Goal: Task Accomplishment & Management: Use online tool/utility

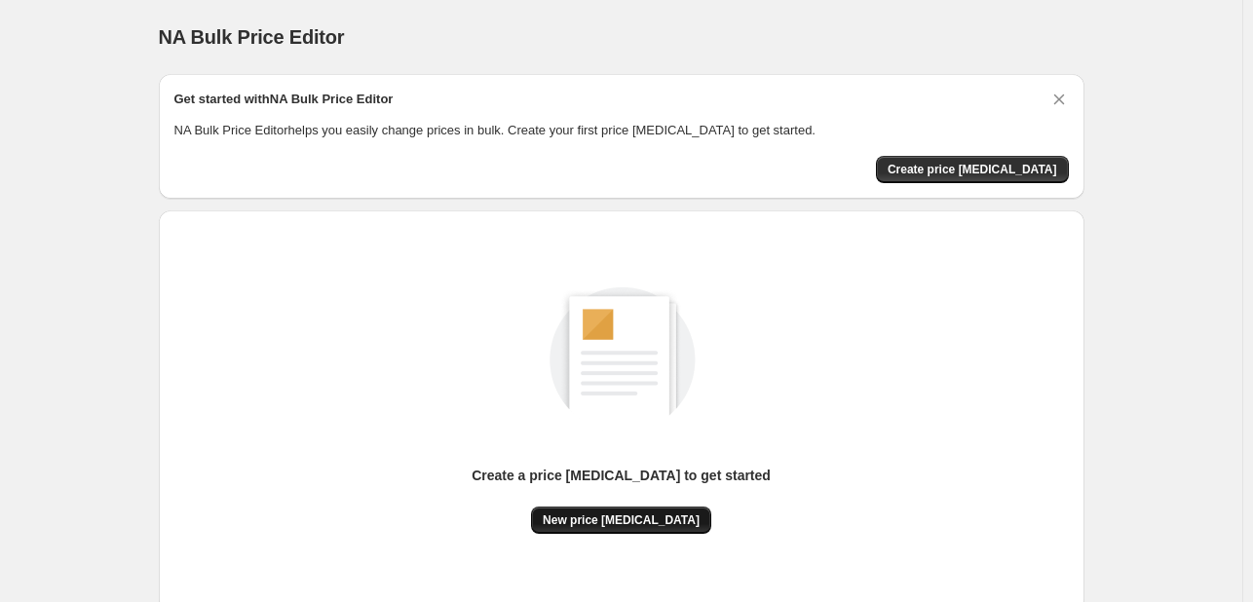
click at [590, 511] on button "New price [MEDICAL_DATA]" at bounding box center [621, 520] width 180 height 27
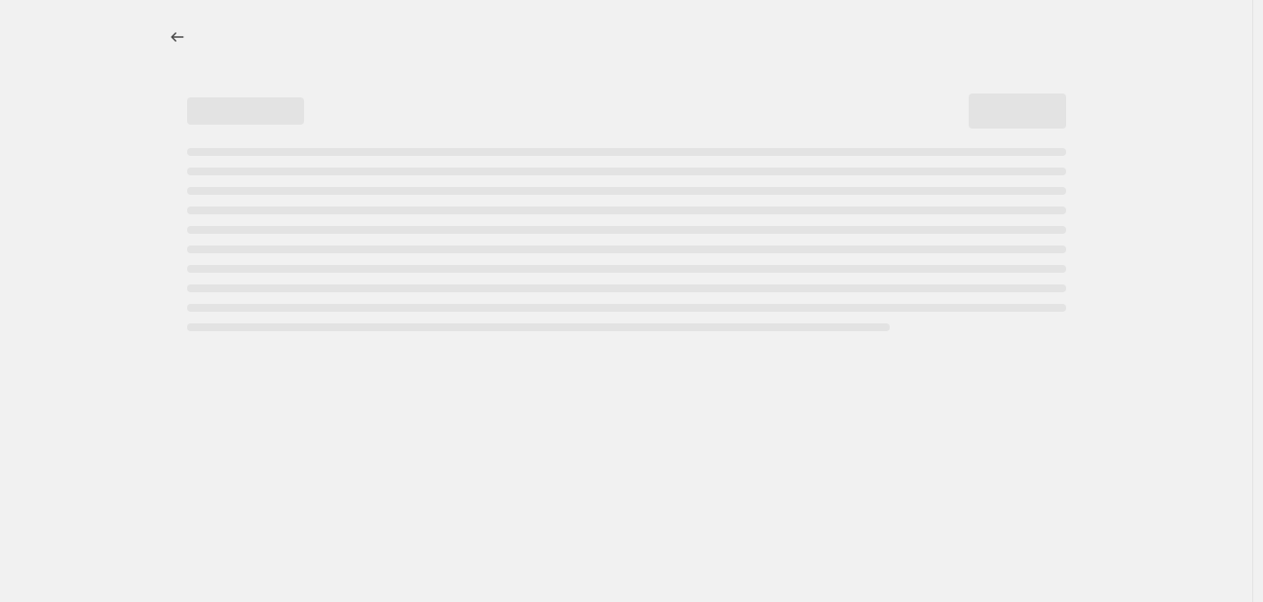
select select "percentage"
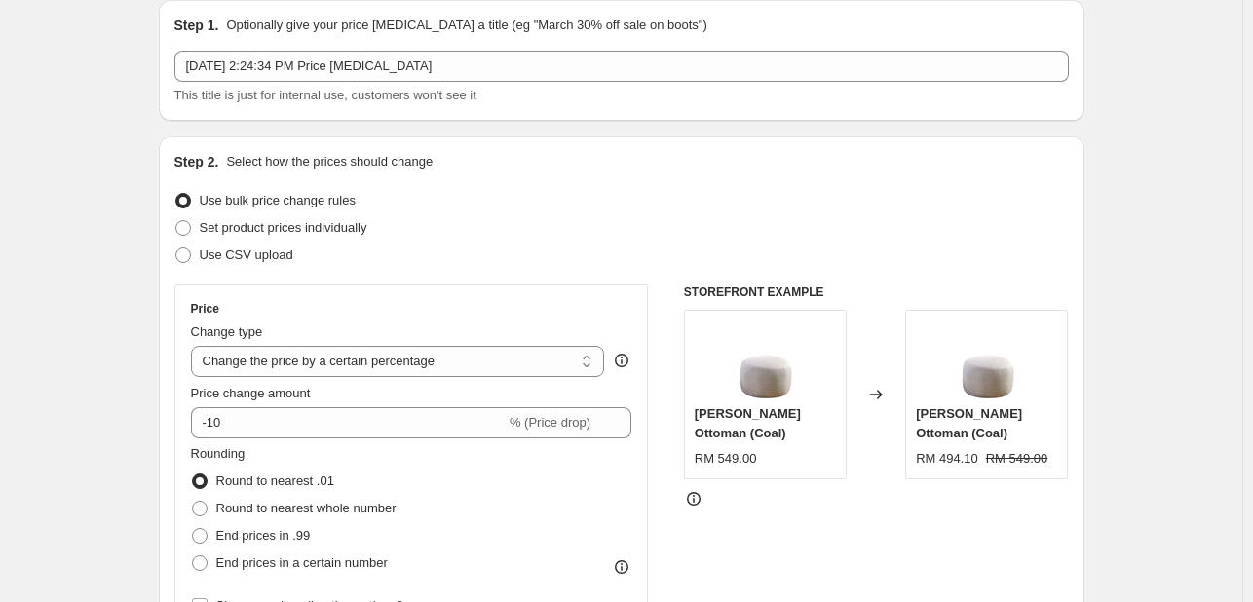
scroll to position [108, 0]
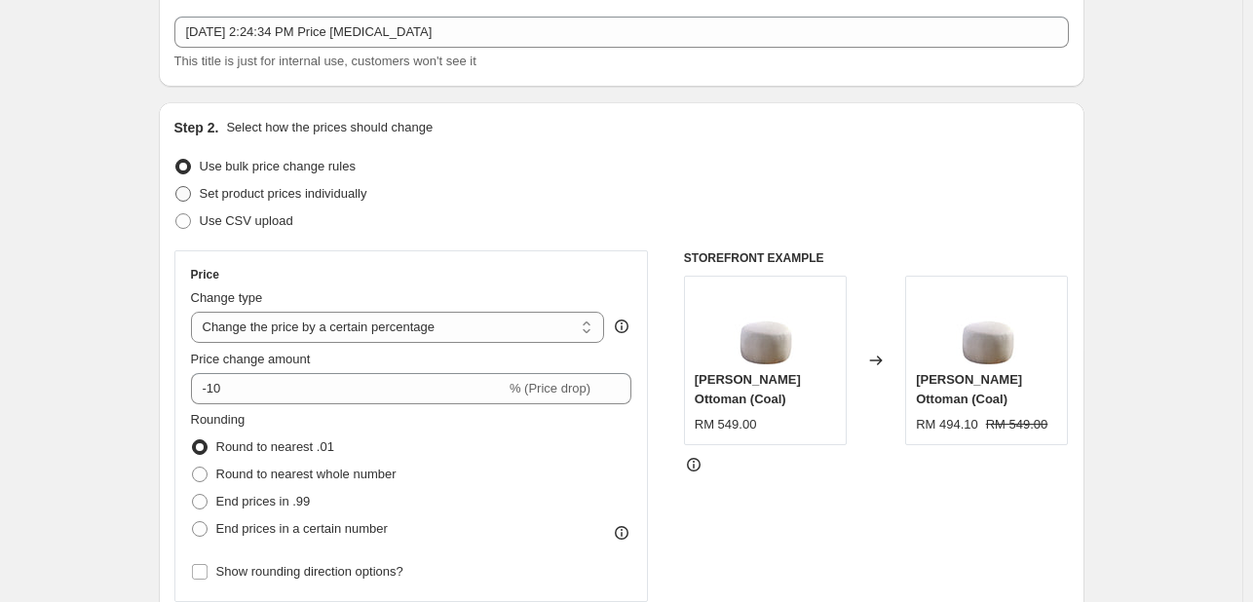
click at [214, 197] on span "Set product prices individually" at bounding box center [284, 193] width 168 height 15
click at [176, 187] on input "Set product prices individually" at bounding box center [175, 186] width 1 height 1
radio input "true"
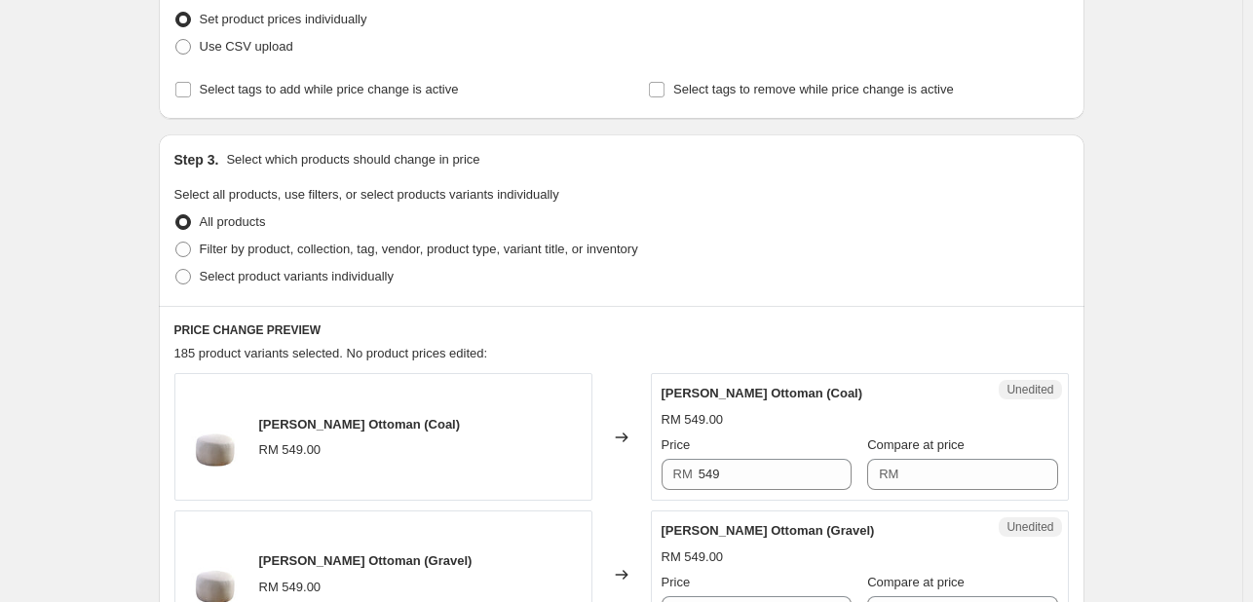
scroll to position [284, 0]
click at [252, 247] on span "Filter by product, collection, tag, vendor, product type, variant title, or inv…" at bounding box center [419, 248] width 438 height 15
click at [176, 242] on input "Filter by product, collection, tag, vendor, product type, variant title, or inv…" at bounding box center [175, 241] width 1 height 1
radio input "true"
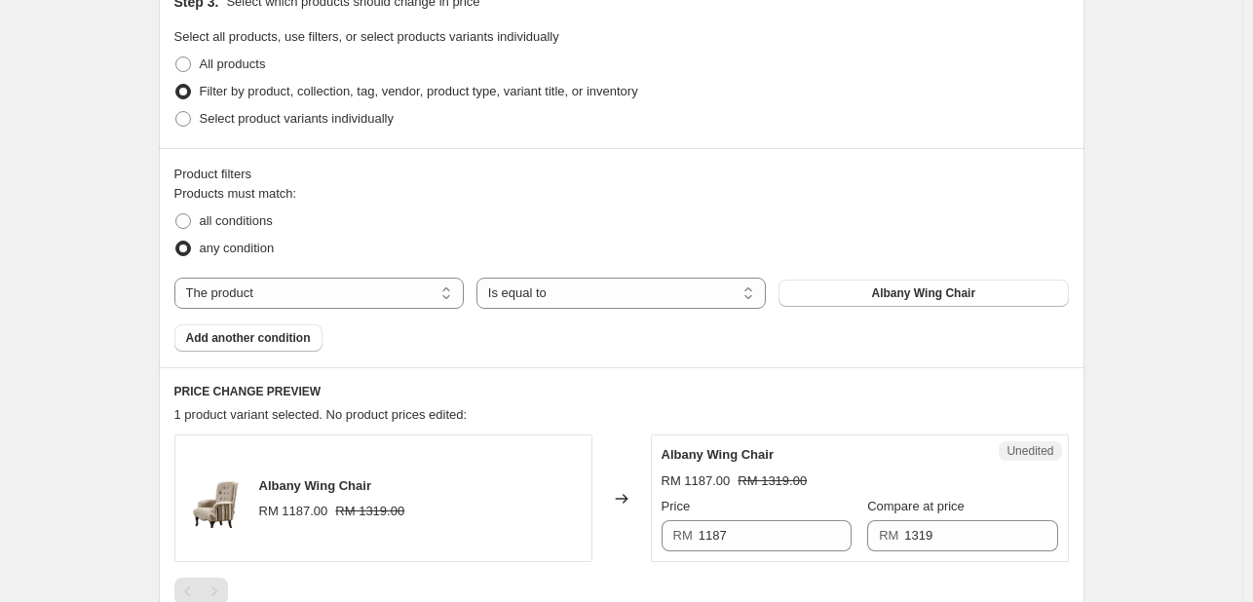
scroll to position [444, 0]
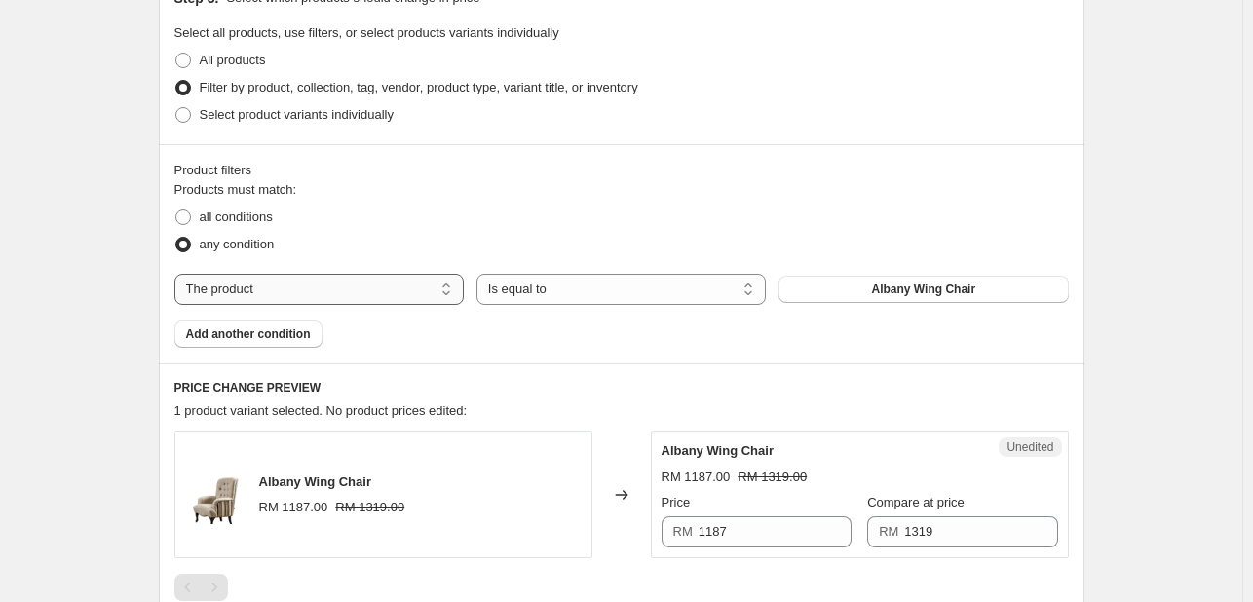
click at [448, 289] on select "The product The product's collection The product's tag The product's vendor The…" at bounding box center [318, 289] width 289 height 31
select select "collection"
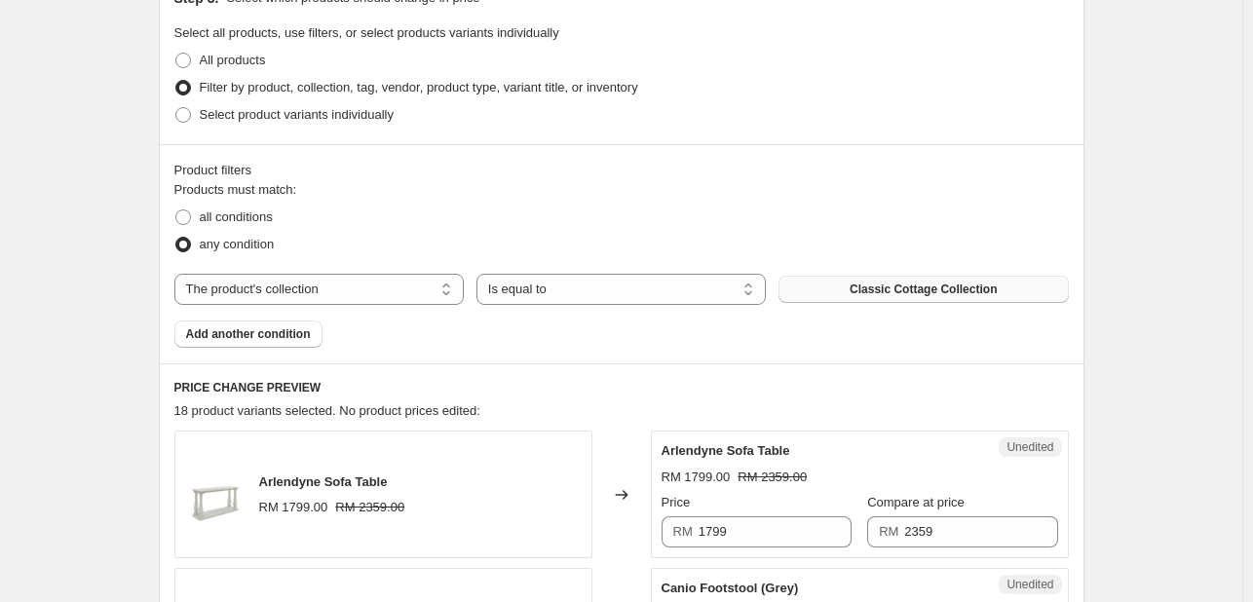
click at [903, 292] on span "Classic Cottage Collection" at bounding box center [923, 290] width 147 height 16
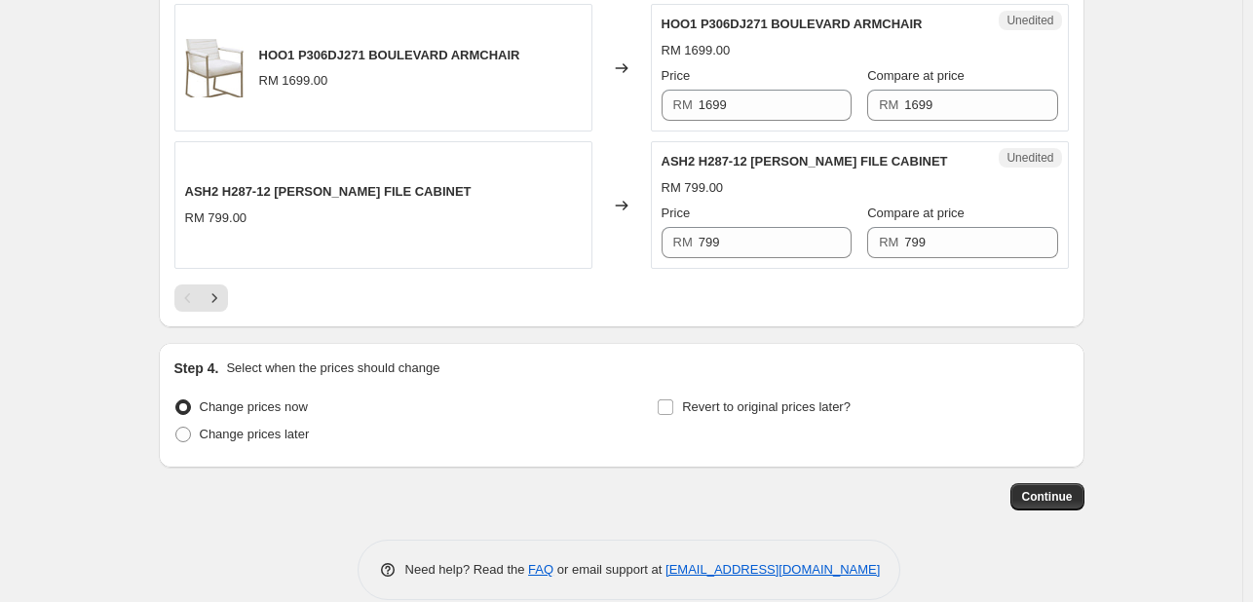
scroll to position [3360, 0]
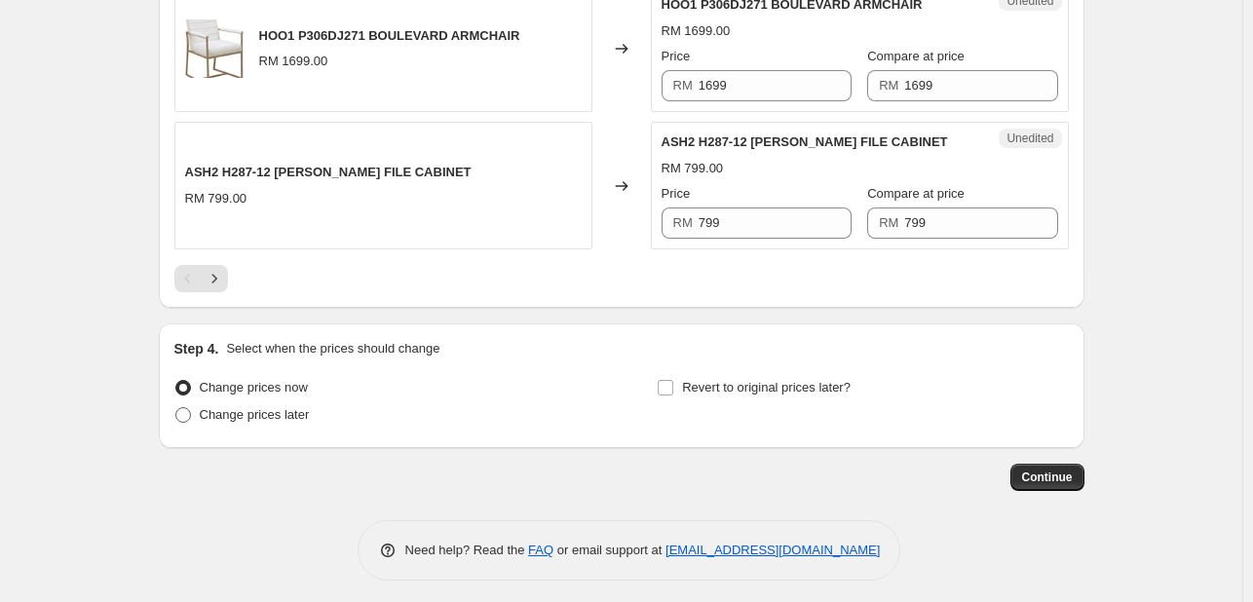
click at [259, 411] on span "Change prices later" at bounding box center [255, 414] width 110 height 15
click at [176, 408] on input "Change prices later" at bounding box center [175, 407] width 1 height 1
radio input "true"
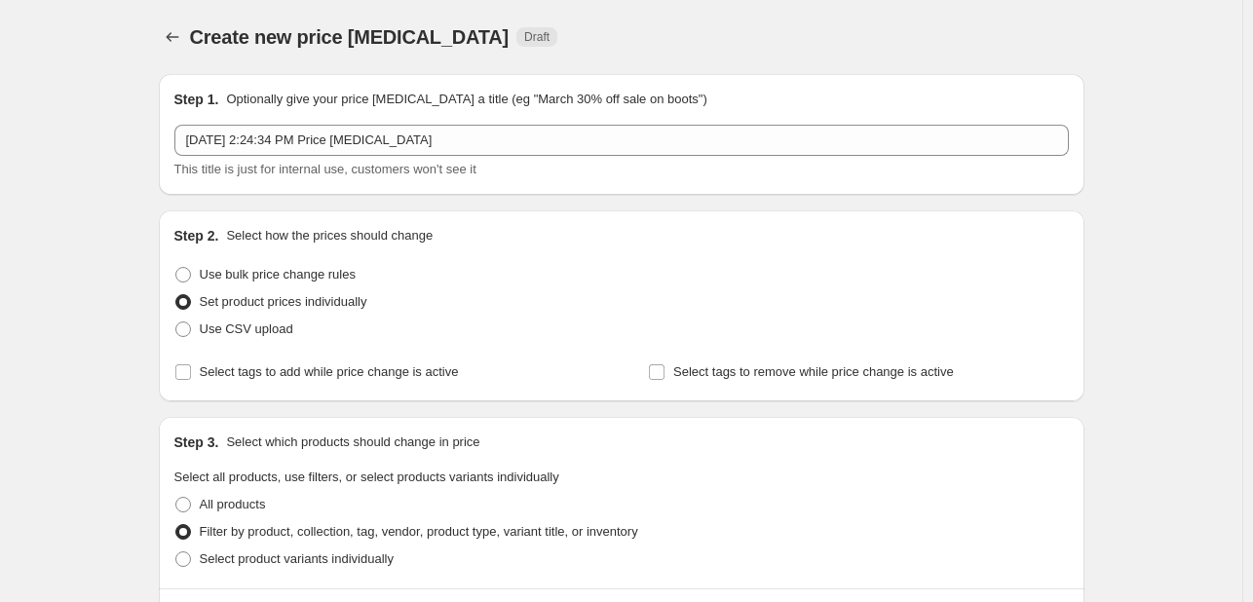
scroll to position [0, 0]
click at [180, 43] on icon "Price change jobs" at bounding box center [172, 36] width 19 height 19
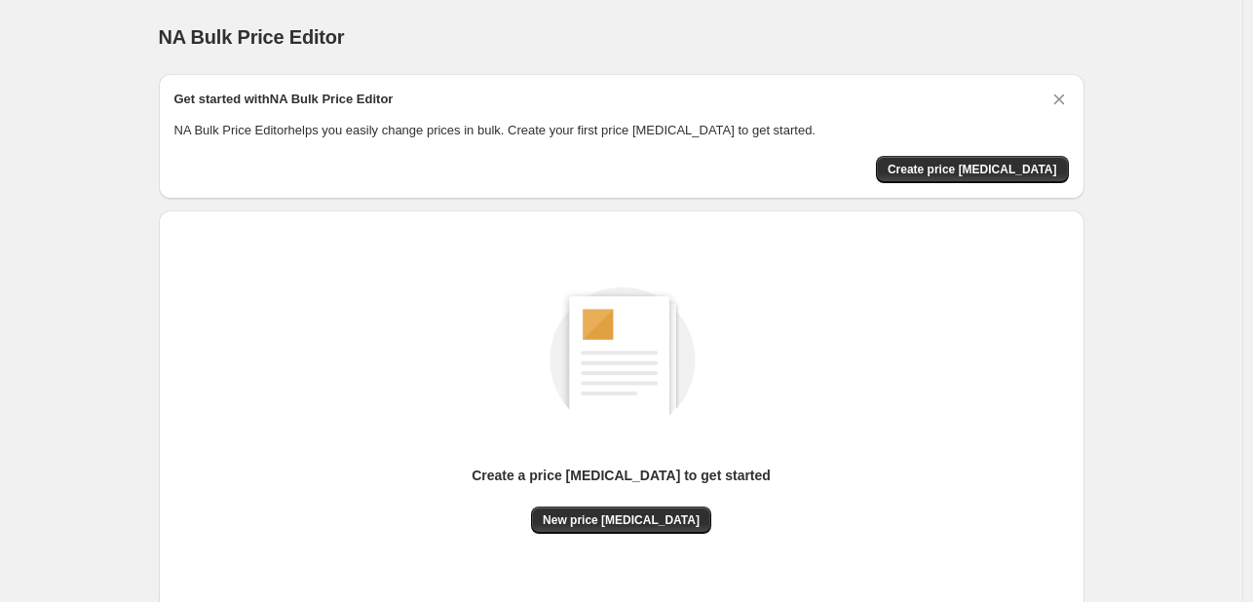
scroll to position [129, 0]
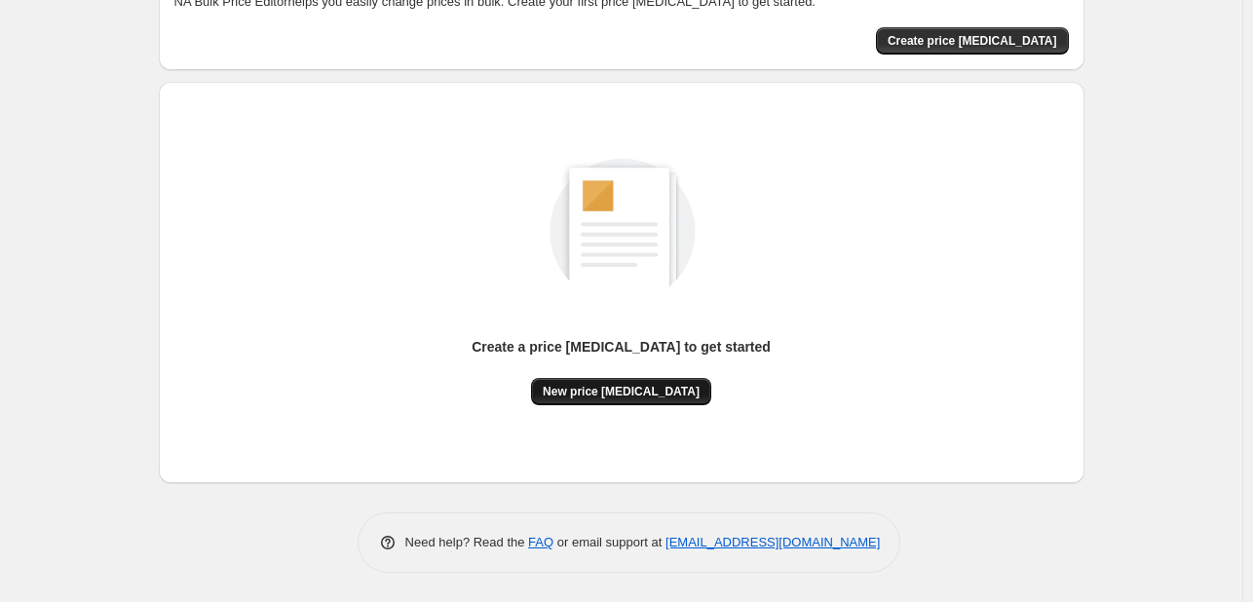
click at [674, 388] on span "New price [MEDICAL_DATA]" at bounding box center [621, 392] width 157 height 16
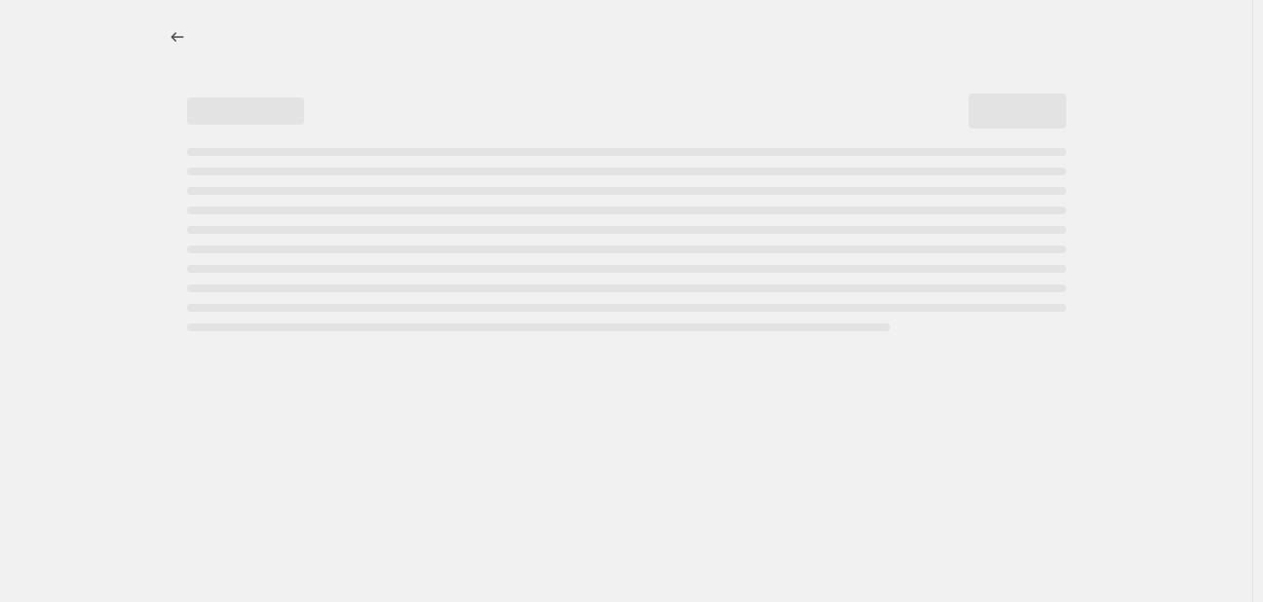
select select "percentage"
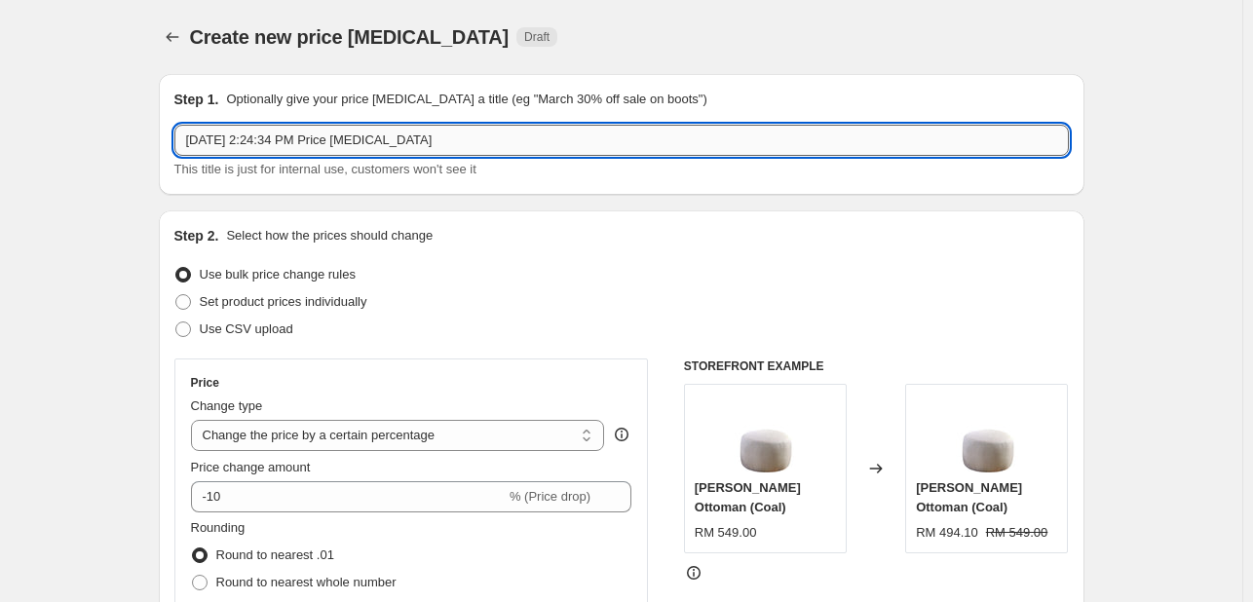
click at [475, 143] on input "[DATE] 2:24:34 PM Price [MEDICAL_DATA]" at bounding box center [621, 140] width 894 height 31
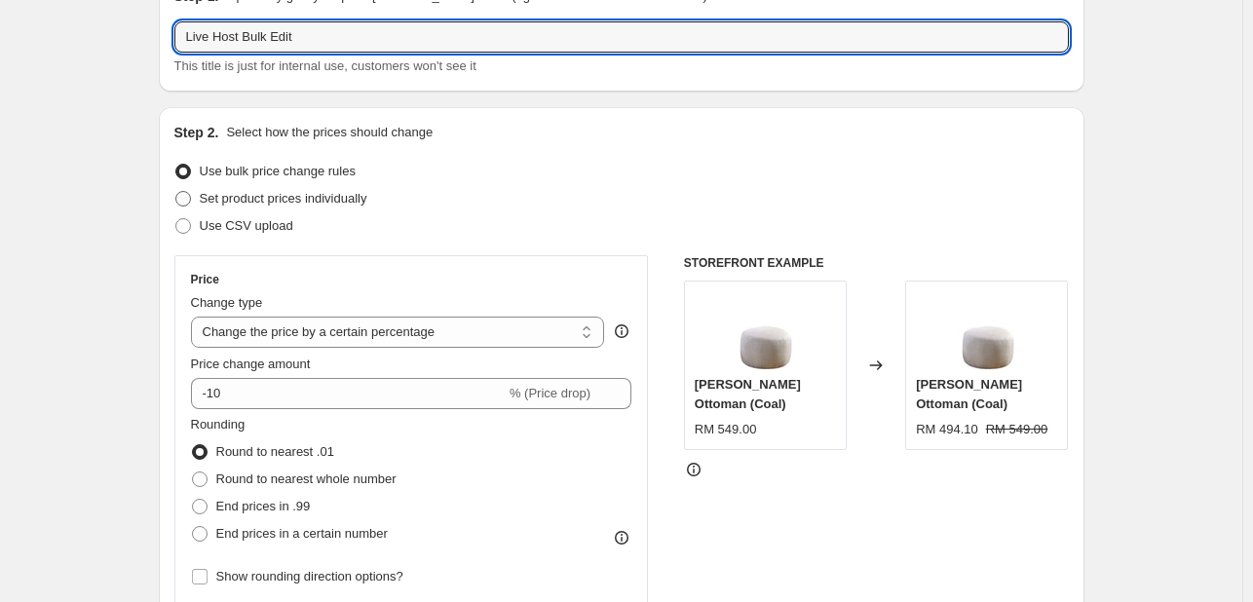
type input "Live Host Bulk Edit"
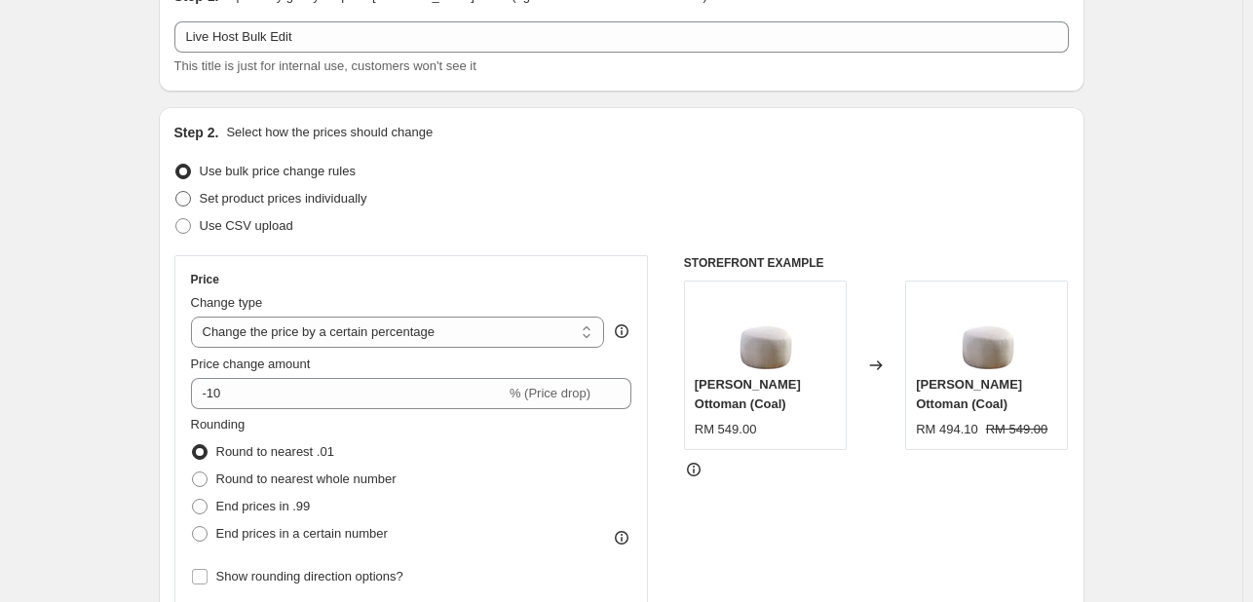
click at [191, 196] on span at bounding box center [183, 199] width 16 height 16
click at [176, 192] on input "Set product prices individually" at bounding box center [175, 191] width 1 height 1
radio input "true"
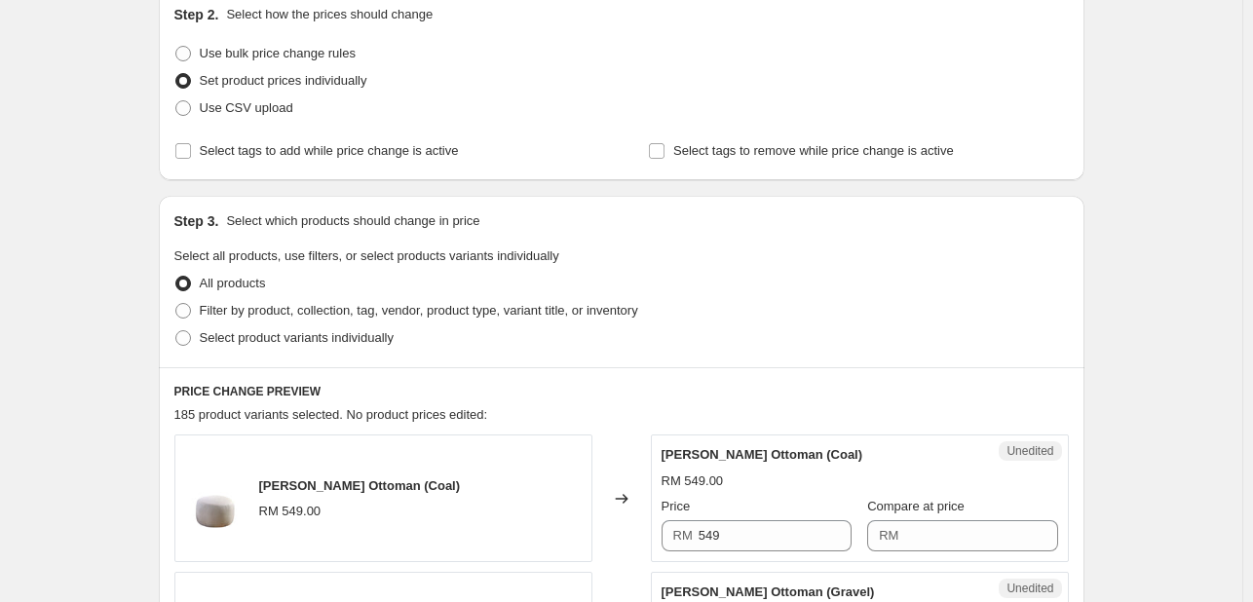
scroll to position [245, 0]
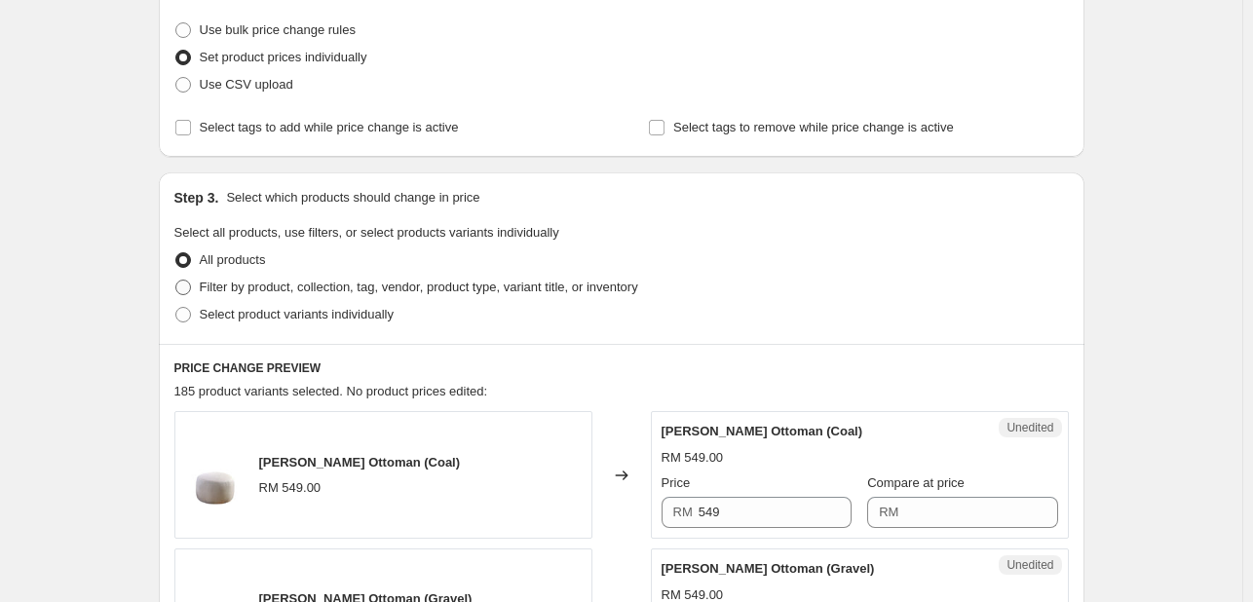
click at [288, 283] on span "Filter by product, collection, tag, vendor, product type, variant title, or inv…" at bounding box center [419, 287] width 438 height 15
click at [176, 281] on input "Filter by product, collection, tag, vendor, product type, variant title, or inv…" at bounding box center [175, 280] width 1 height 1
radio input "true"
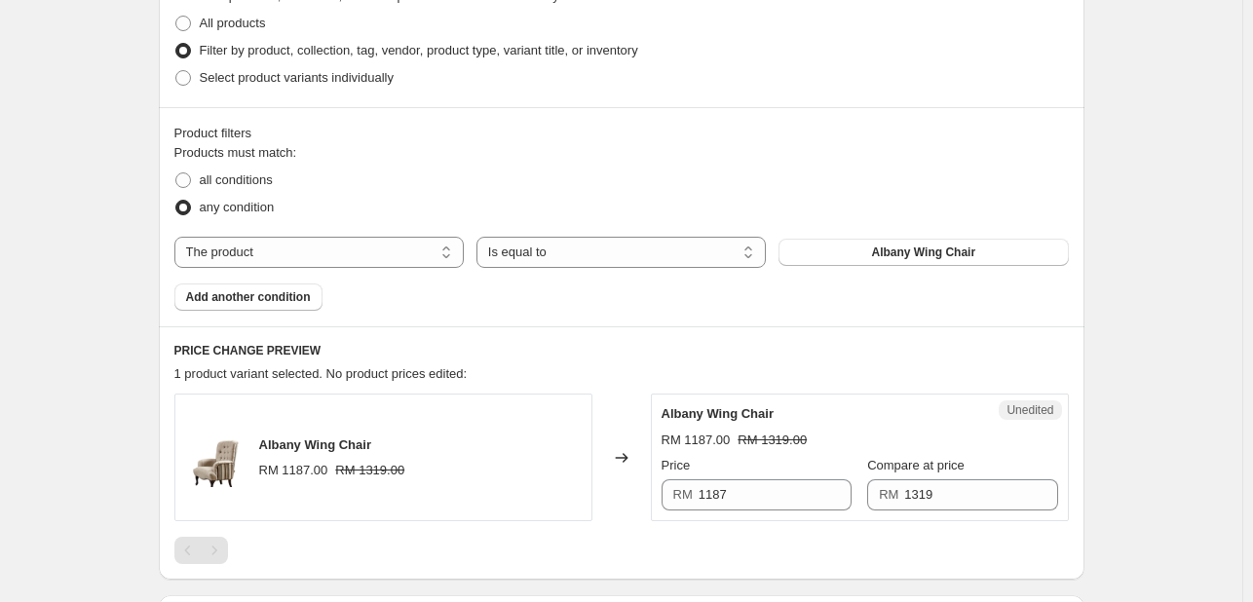
scroll to position [483, 0]
click at [302, 255] on select "The product The product's collection The product's tag The product's vendor The…" at bounding box center [318, 250] width 289 height 31
select select "collection"
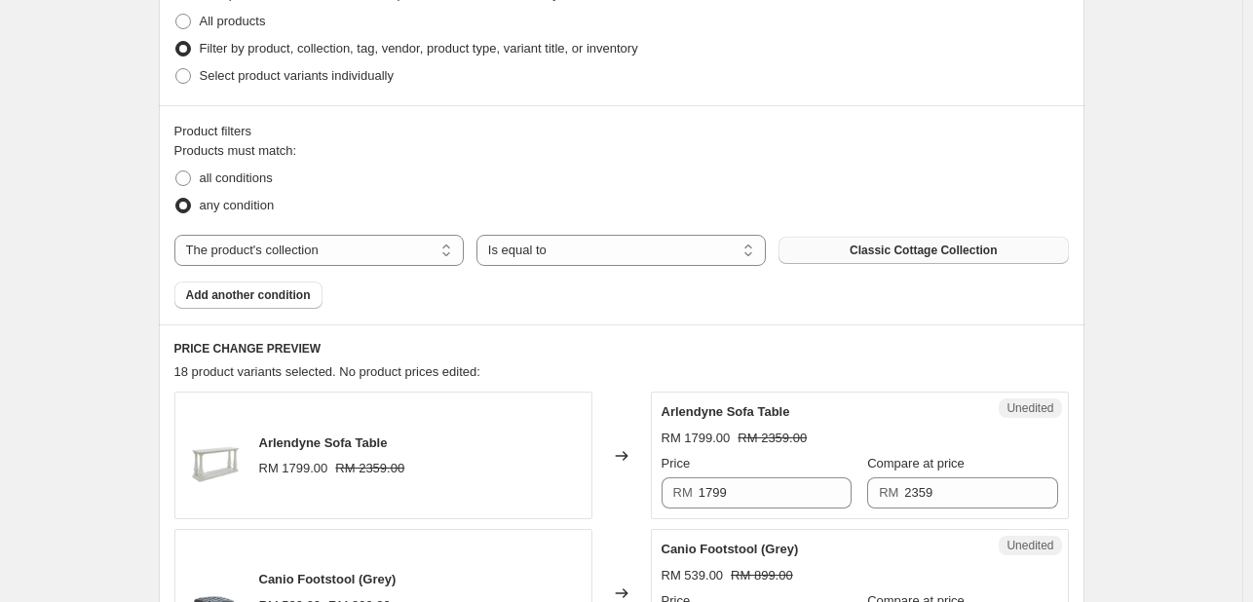
click at [924, 256] on span "Classic Cottage Collection" at bounding box center [923, 251] width 147 height 16
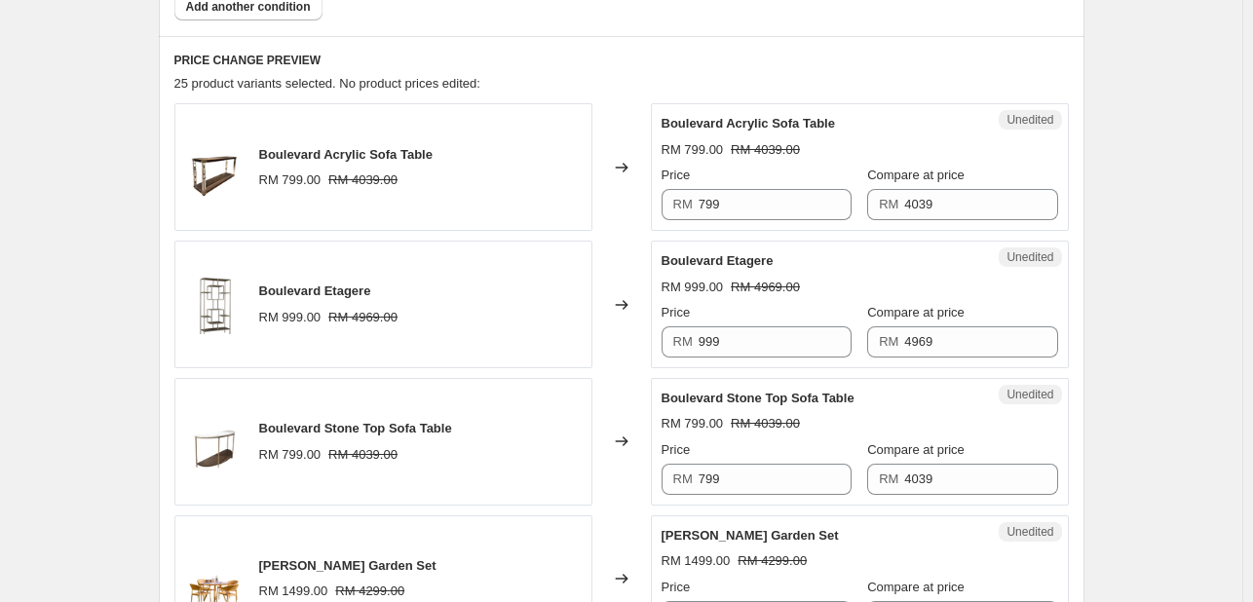
scroll to position [791, 0]
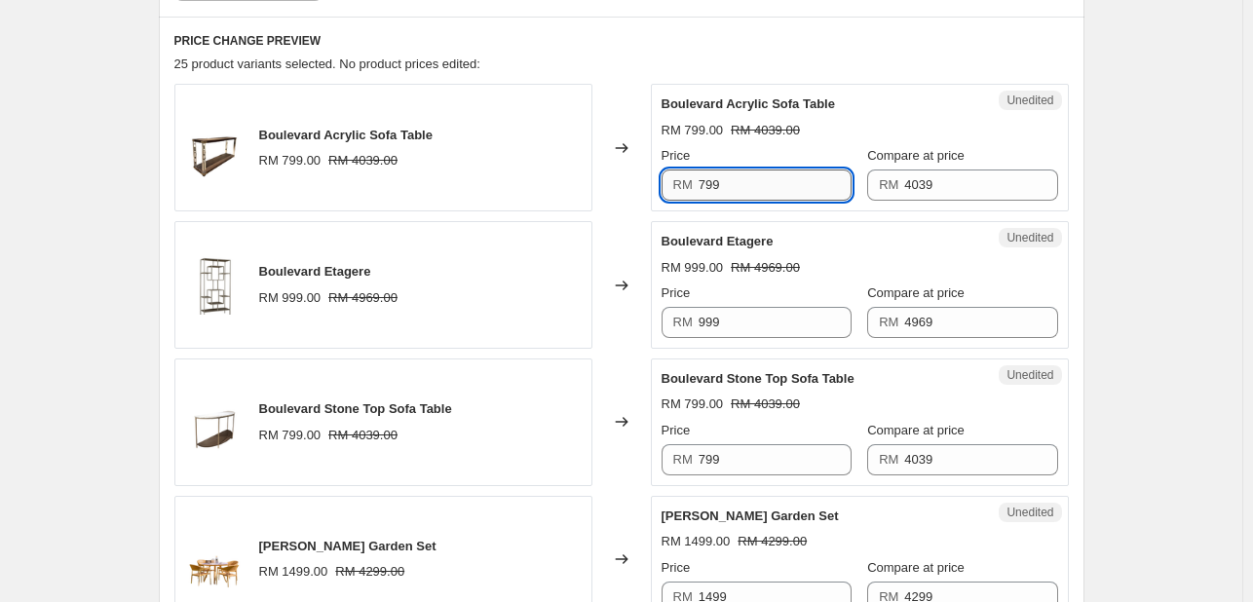
click at [763, 190] on input "799" at bounding box center [775, 185] width 153 height 31
click at [738, 317] on input "999" at bounding box center [775, 322] width 153 height 31
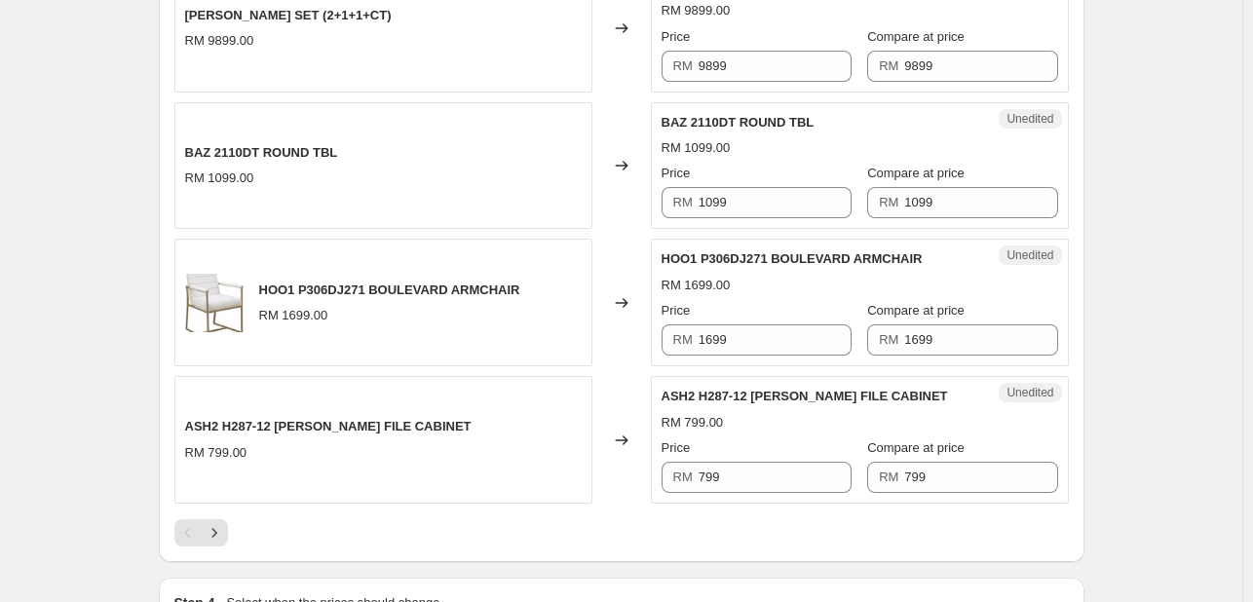
scroll to position [3360, 0]
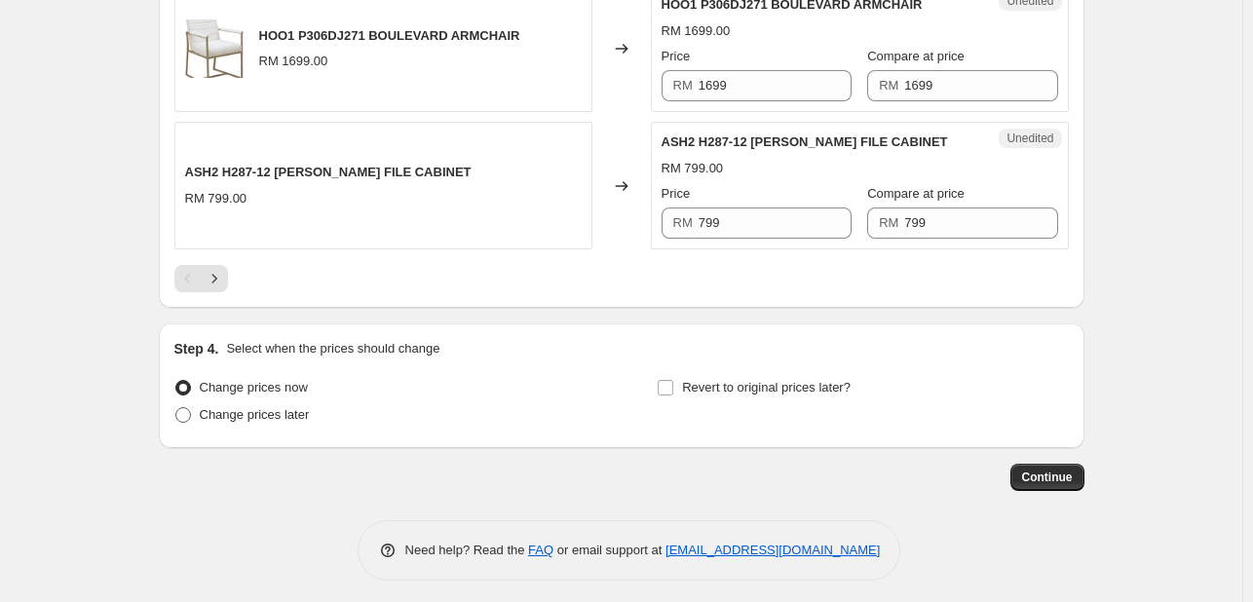
click at [249, 407] on span "Change prices later" at bounding box center [255, 414] width 110 height 15
click at [176, 407] on input "Change prices later" at bounding box center [175, 407] width 1 height 1
radio input "true"
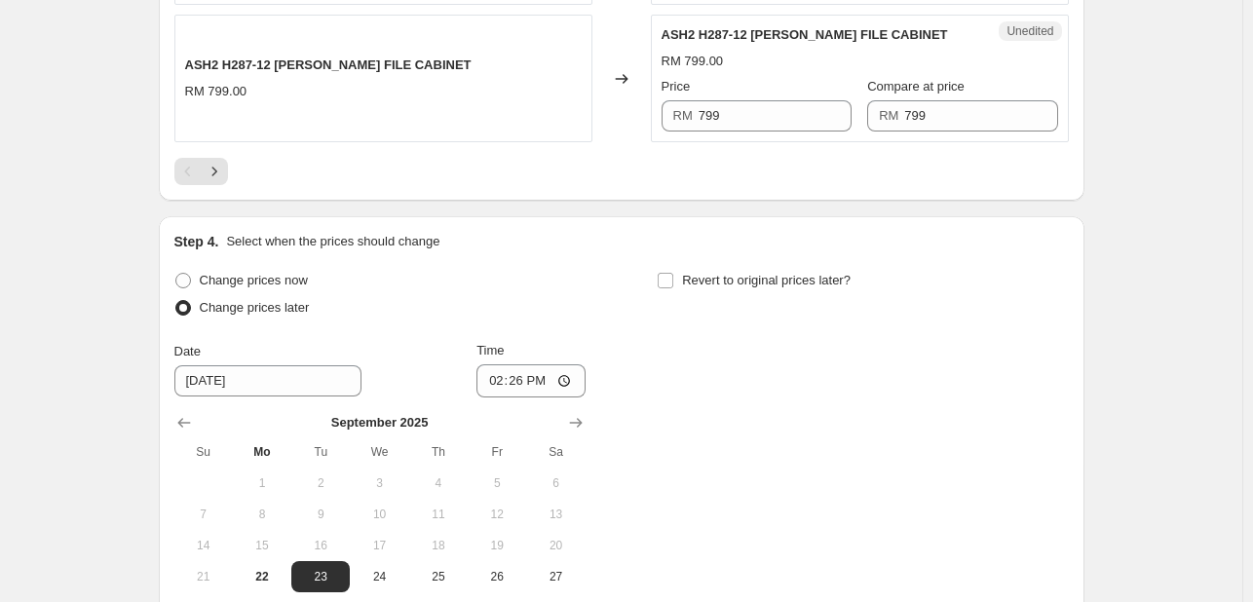
scroll to position [3593, 0]
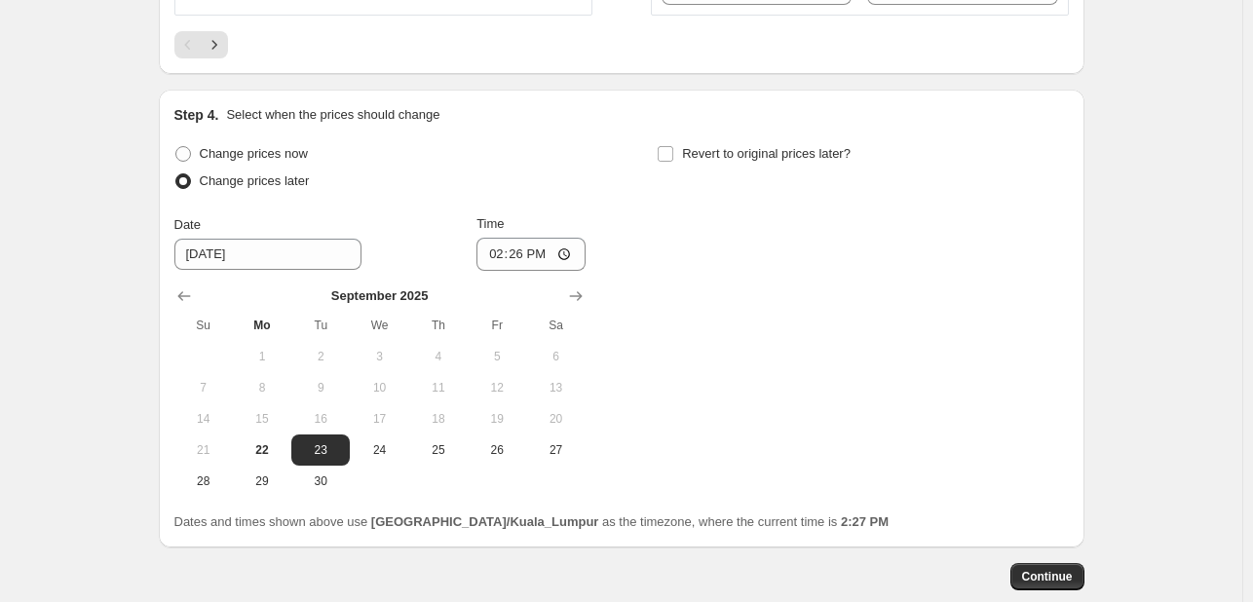
click at [348, 387] on button "9" at bounding box center [320, 387] width 58 height 31
click at [501, 387] on span "12" at bounding box center [496, 388] width 43 height 16
click at [518, 251] on input "14:26" at bounding box center [530, 254] width 109 height 33
click at [563, 245] on input "14:26" at bounding box center [530, 254] width 109 height 33
click at [812, 350] on div "Change prices now Change prices later Date [DATE] Time 14:[DATE] Mo Tu We Th Fr…" at bounding box center [621, 318] width 894 height 357
